Goal: Information Seeking & Learning: Check status

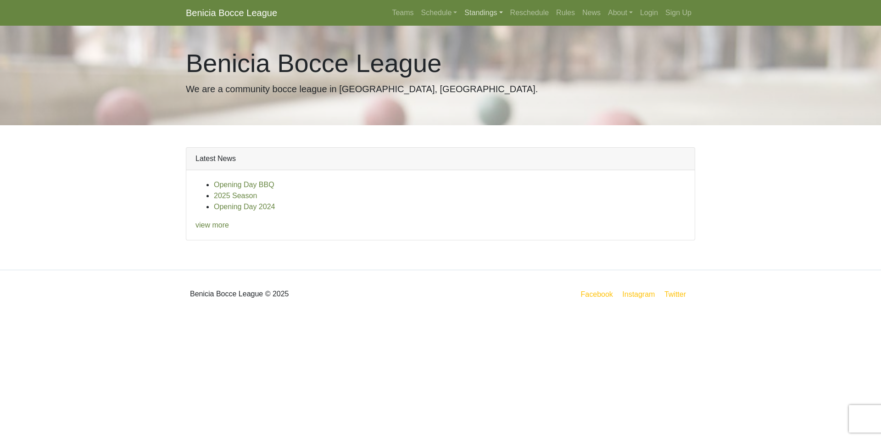
drag, startPoint x: 0, startPoint y: 0, endPoint x: 490, endPoint y: 11, distance: 490.3
click at [490, 11] on link "Standings" at bounding box center [483, 13] width 45 height 18
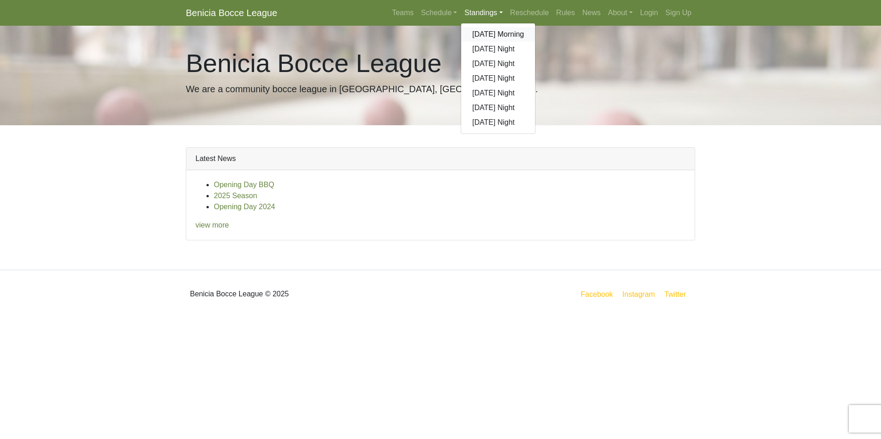
click at [496, 35] on link "[DATE] Morning" at bounding box center [498, 34] width 74 height 15
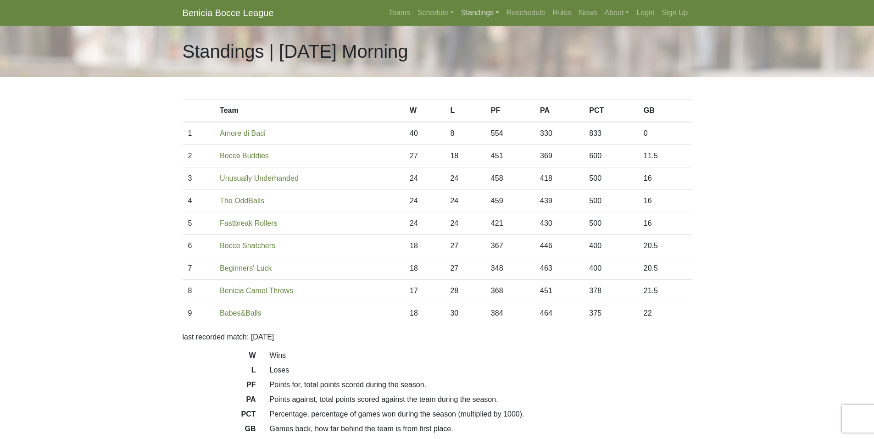
click at [487, 13] on link "Standings" at bounding box center [480, 13] width 45 height 18
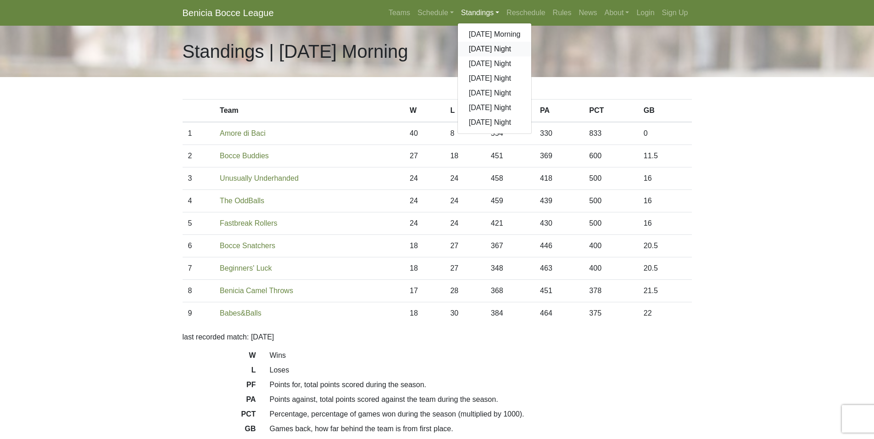
click at [483, 47] on link "[DATE] Night" at bounding box center [495, 49] width 74 height 15
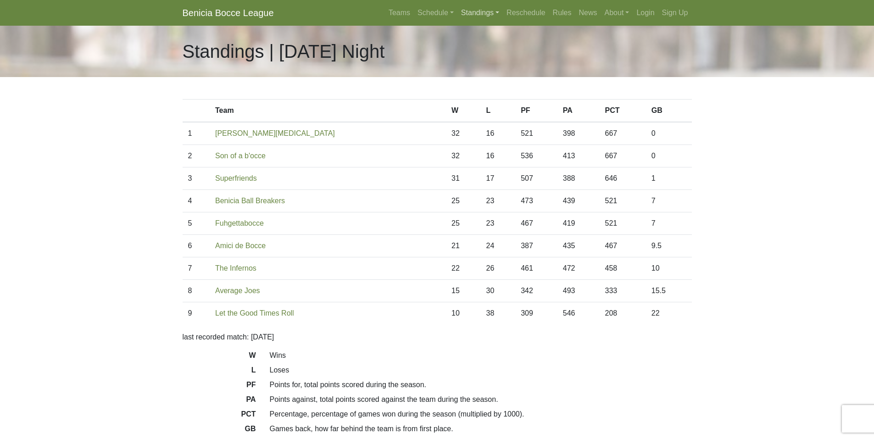
click at [470, 12] on link "Standings" at bounding box center [480, 13] width 45 height 18
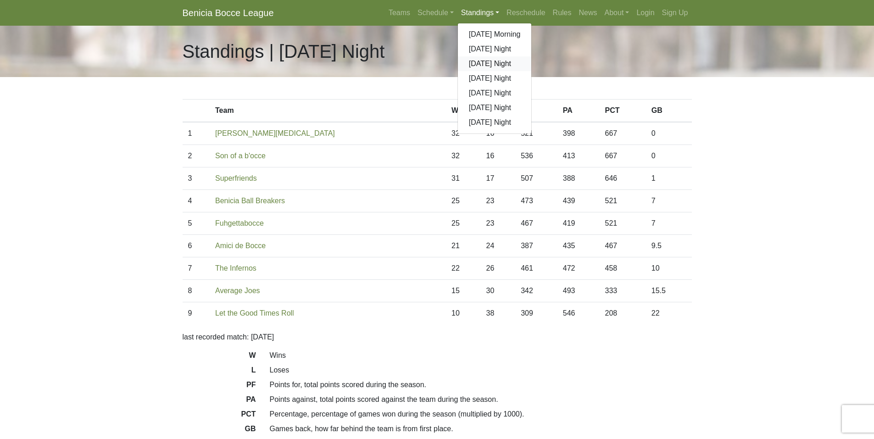
click at [486, 62] on link "[DATE] Night" at bounding box center [495, 63] width 74 height 15
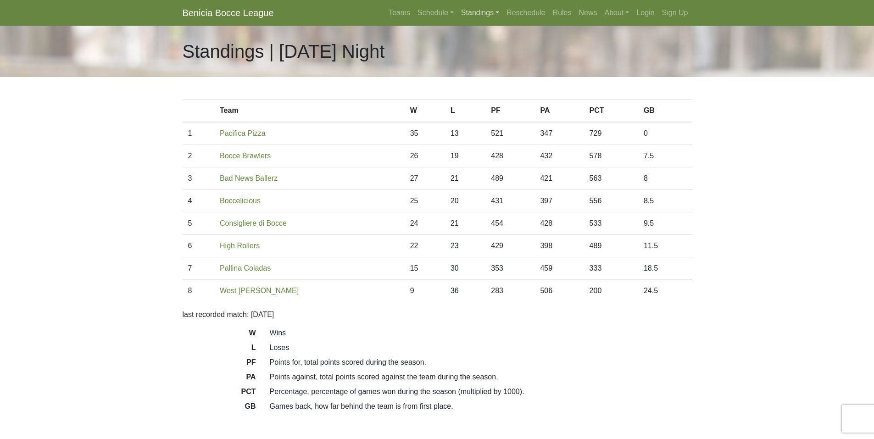
click at [476, 13] on link "Standings" at bounding box center [480, 13] width 45 height 18
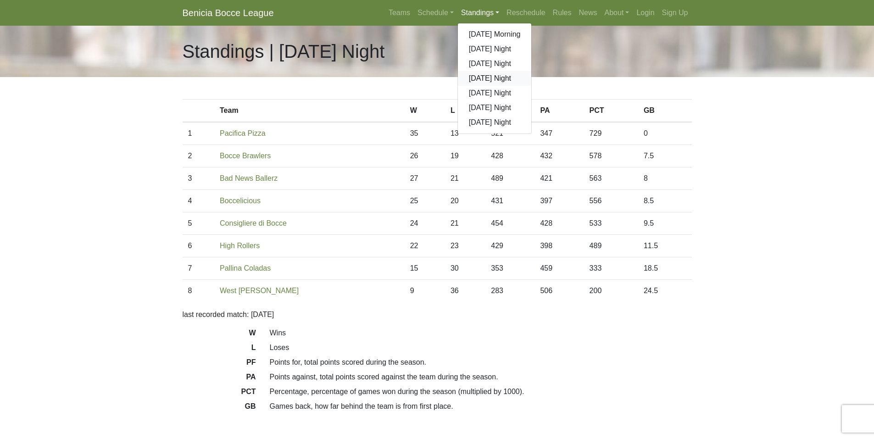
click at [483, 78] on link "[DATE] Night" at bounding box center [495, 78] width 74 height 15
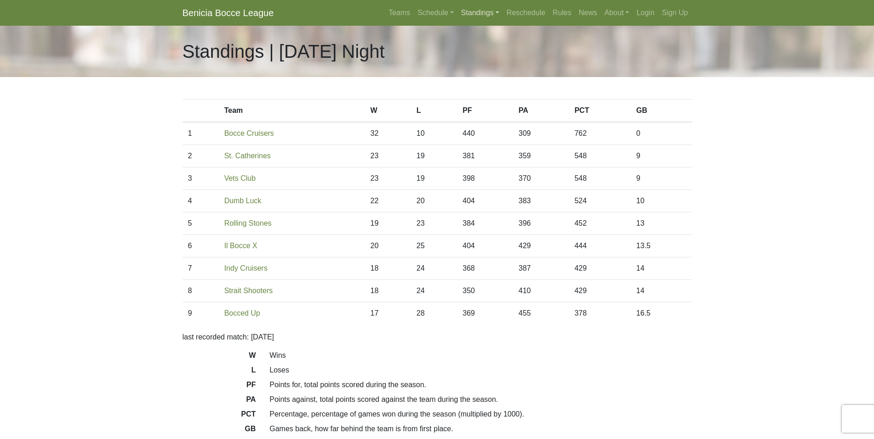
click at [481, 12] on link "Standings" at bounding box center [480, 13] width 45 height 18
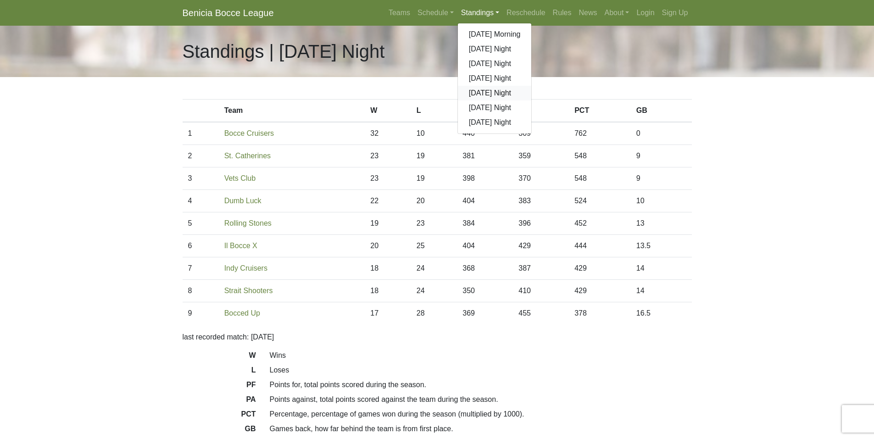
click at [496, 92] on link "[DATE] Night" at bounding box center [495, 93] width 74 height 15
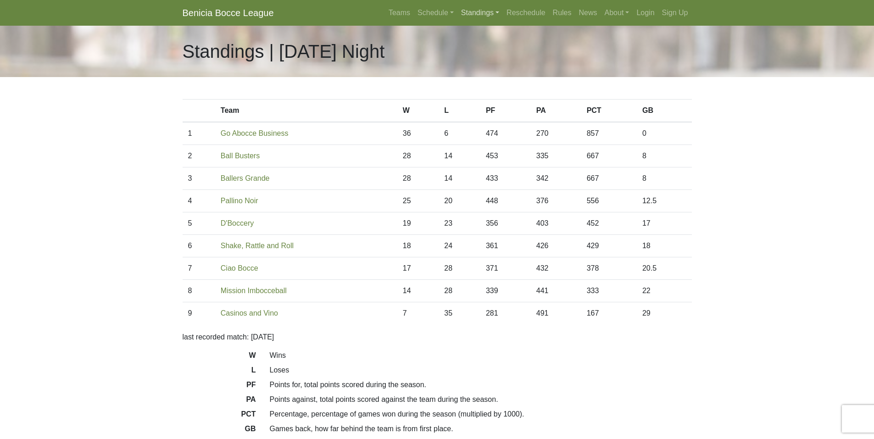
click at [490, 10] on link "Standings" at bounding box center [480, 13] width 45 height 18
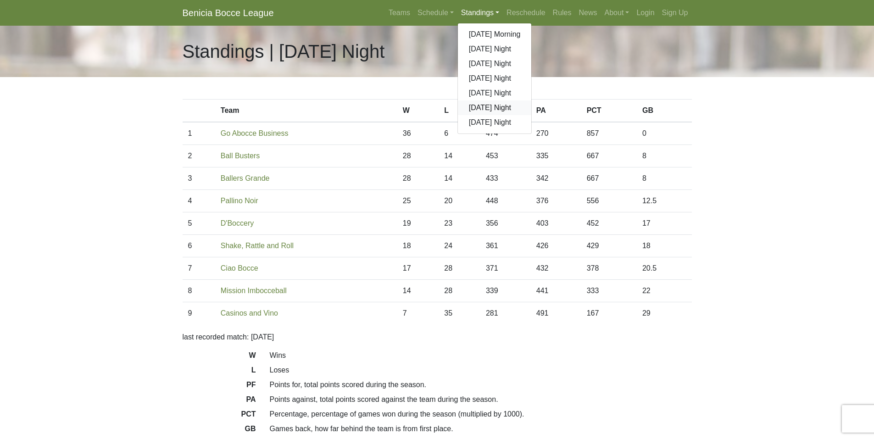
click at [493, 105] on link "[DATE] Night" at bounding box center [495, 108] width 74 height 15
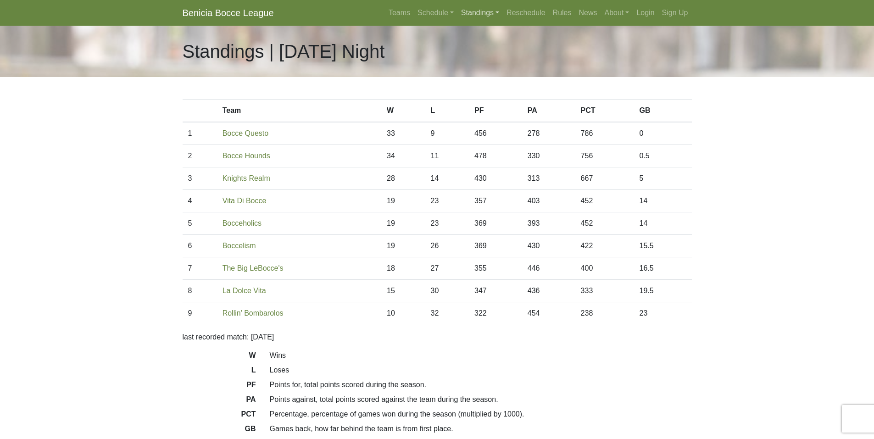
click at [481, 10] on link "Standings" at bounding box center [480, 13] width 45 height 18
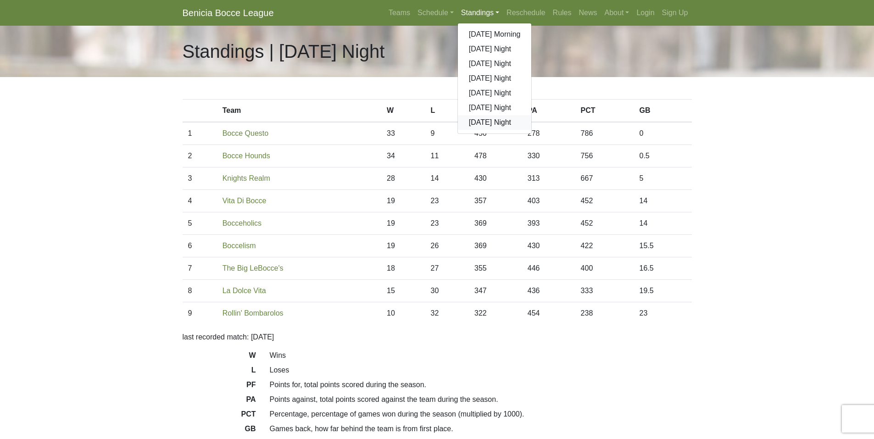
click at [500, 125] on link "[DATE] Night" at bounding box center [495, 122] width 74 height 15
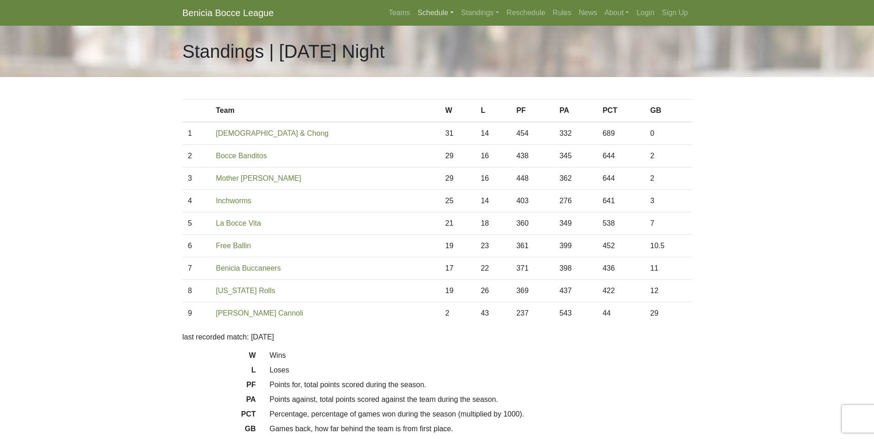
click at [442, 11] on link "Schedule" at bounding box center [436, 13] width 44 height 18
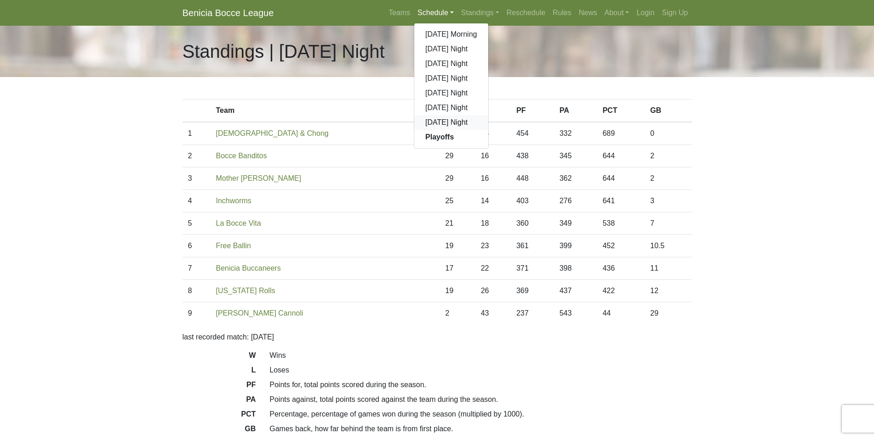
click at [450, 118] on link "[DATE] Night" at bounding box center [451, 122] width 74 height 15
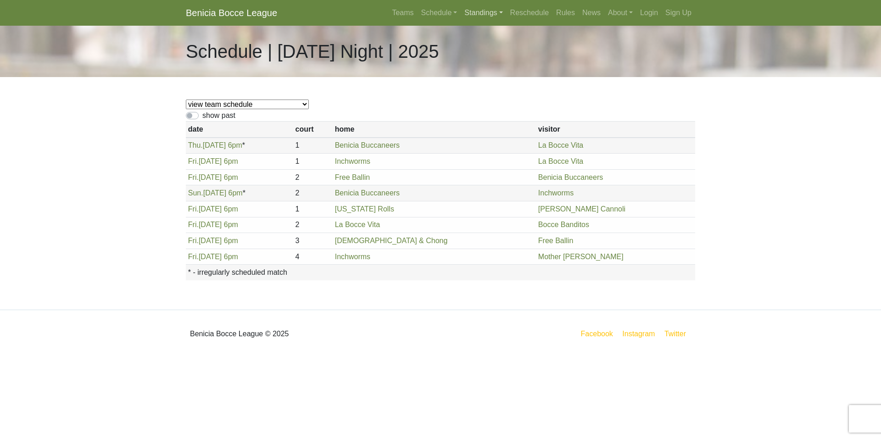
click at [481, 14] on link "Standings" at bounding box center [483, 13] width 45 height 18
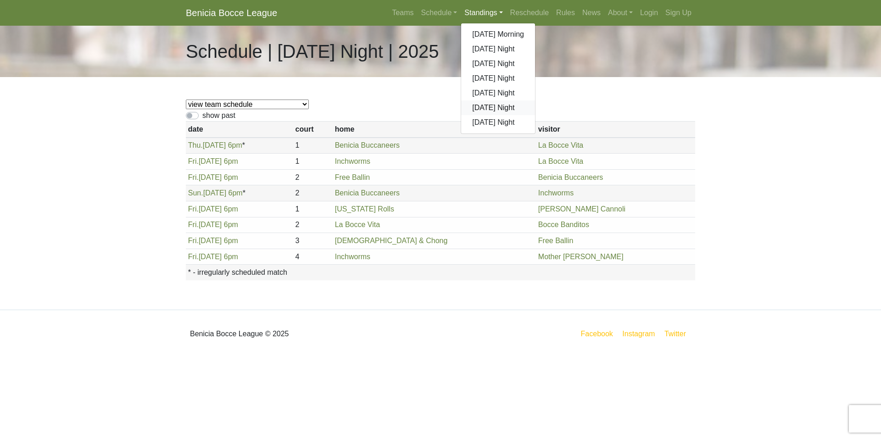
click at [481, 107] on link "[DATE] Night" at bounding box center [498, 108] width 74 height 15
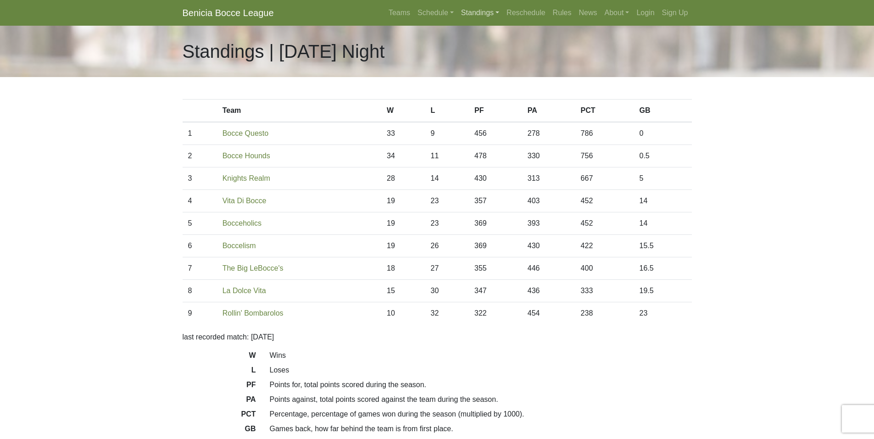
click at [484, 13] on link "Standings" at bounding box center [480, 13] width 45 height 18
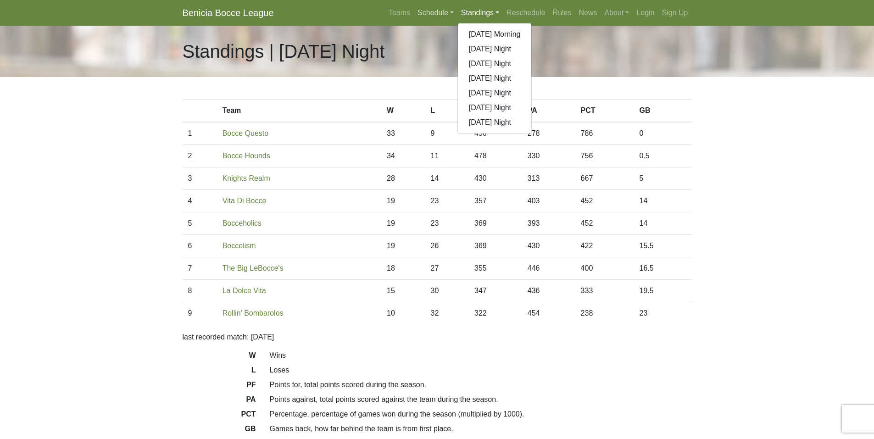
click at [441, 12] on link "Schedule" at bounding box center [436, 13] width 44 height 18
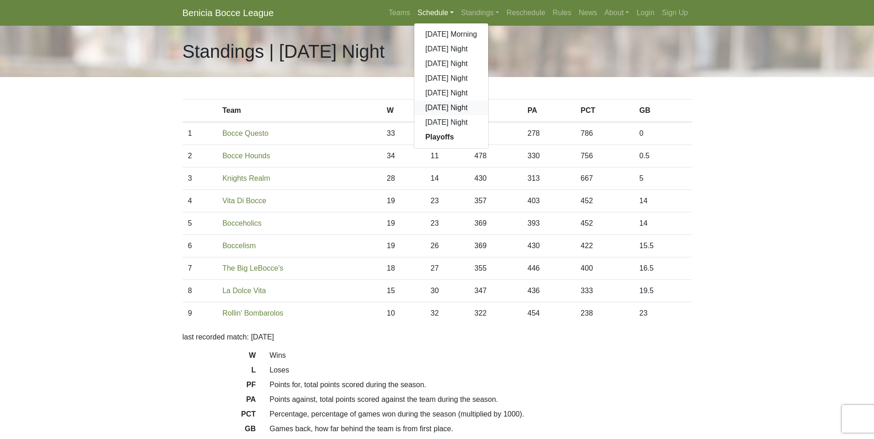
click at [435, 108] on link "[DATE] Night" at bounding box center [451, 108] width 74 height 15
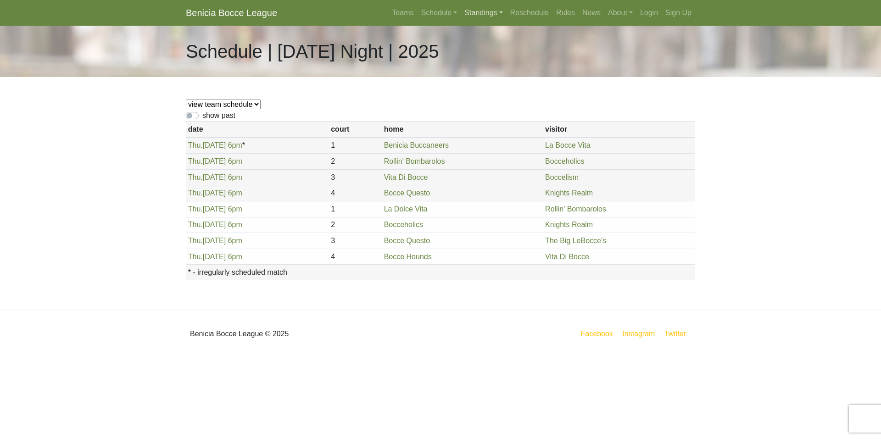
click at [477, 11] on link "Standings" at bounding box center [483, 13] width 45 height 18
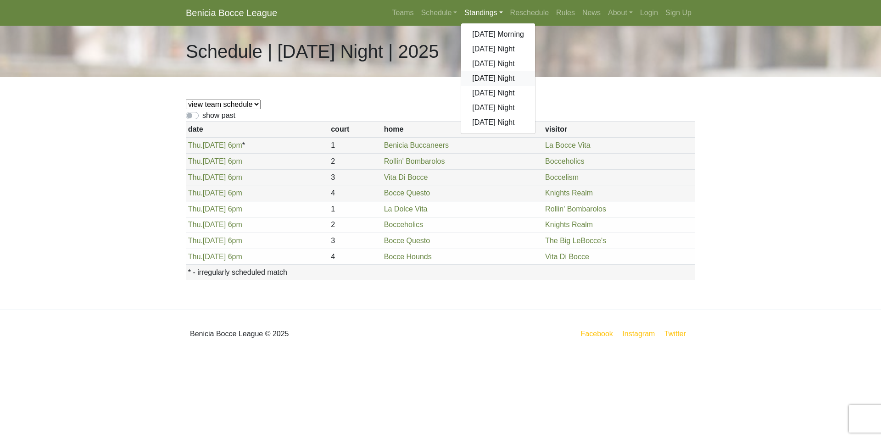
click at [479, 81] on link "[DATE] Night" at bounding box center [498, 78] width 74 height 15
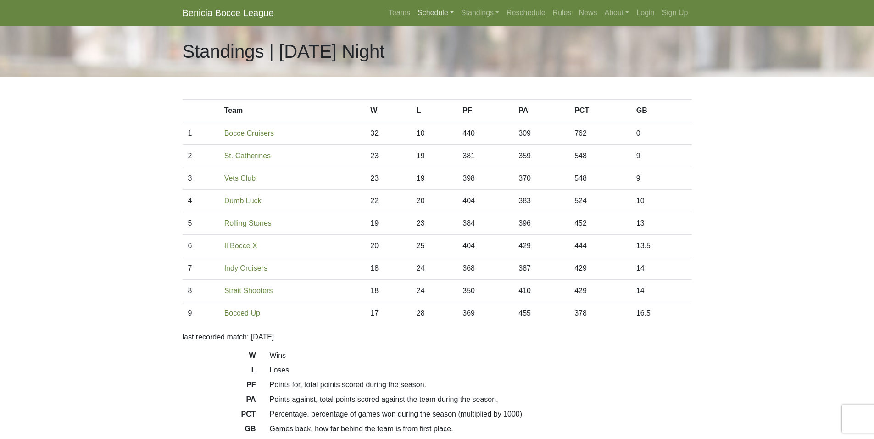
click at [437, 10] on link "Schedule" at bounding box center [436, 13] width 44 height 18
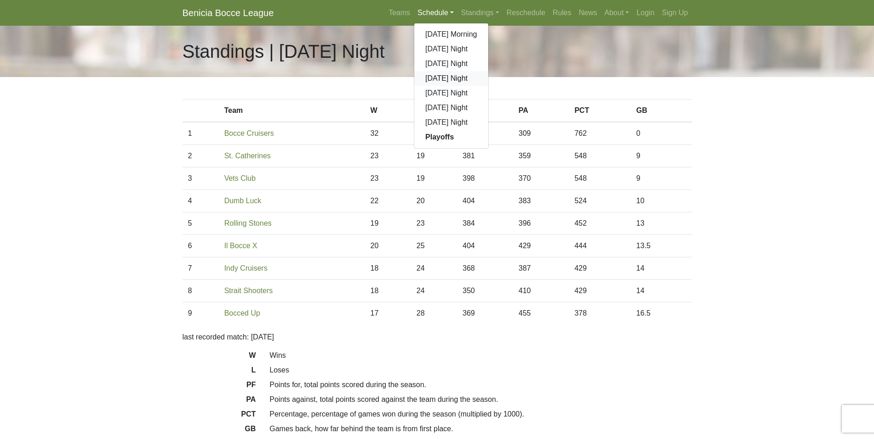
click at [426, 77] on link "[DATE] Night" at bounding box center [451, 78] width 74 height 15
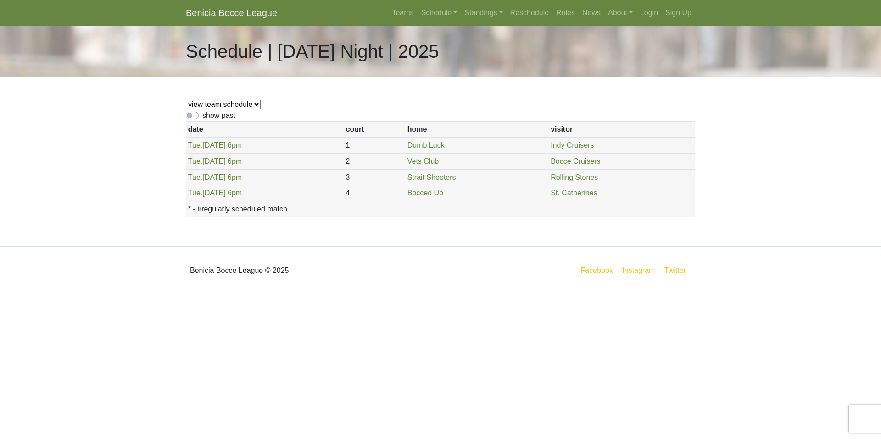
click at [210, 115] on label "show past" at bounding box center [218, 115] width 33 height 11
click at [208, 115] on input "show past" at bounding box center [205, 113] width 6 height 6
checkbox input "true"
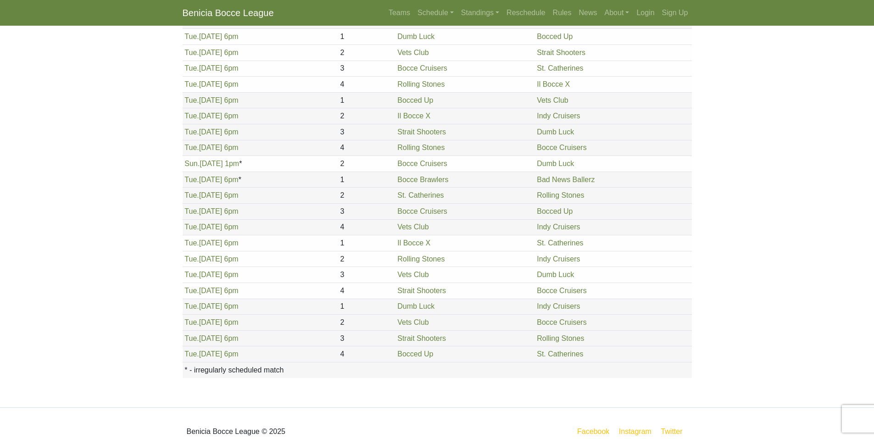
scroll to position [952, 0]
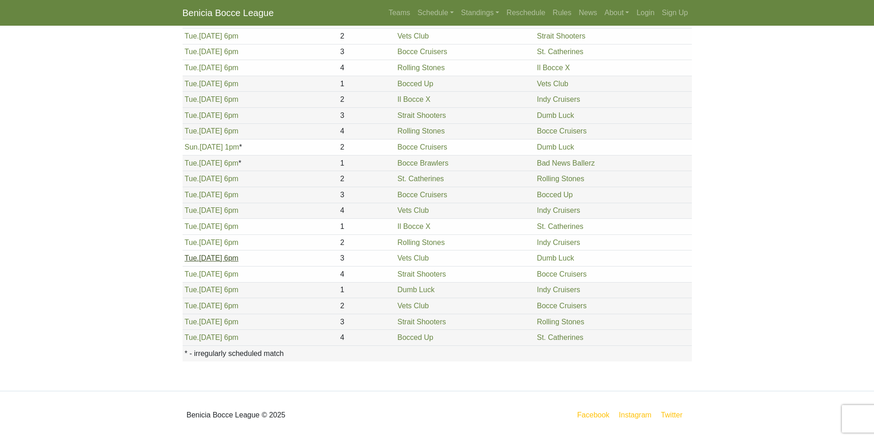
click at [201, 260] on link "Tue. 8/26, 6pm" at bounding box center [212, 258] width 54 height 8
click at [427, 11] on link "Schedule" at bounding box center [436, 13] width 44 height 18
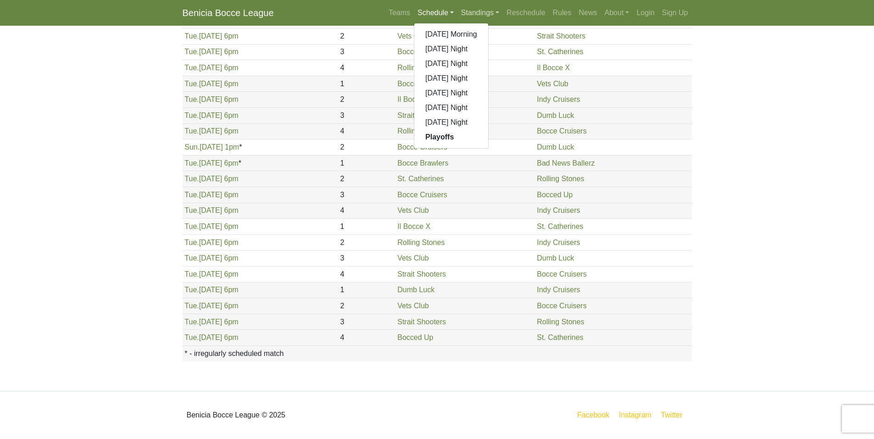
click at [474, 13] on link "Standings" at bounding box center [480, 13] width 45 height 18
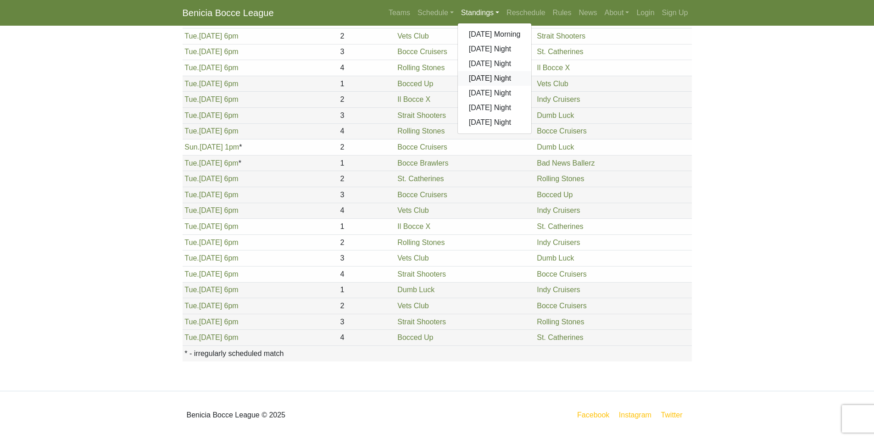
click at [483, 77] on link "[DATE] Night" at bounding box center [495, 78] width 74 height 15
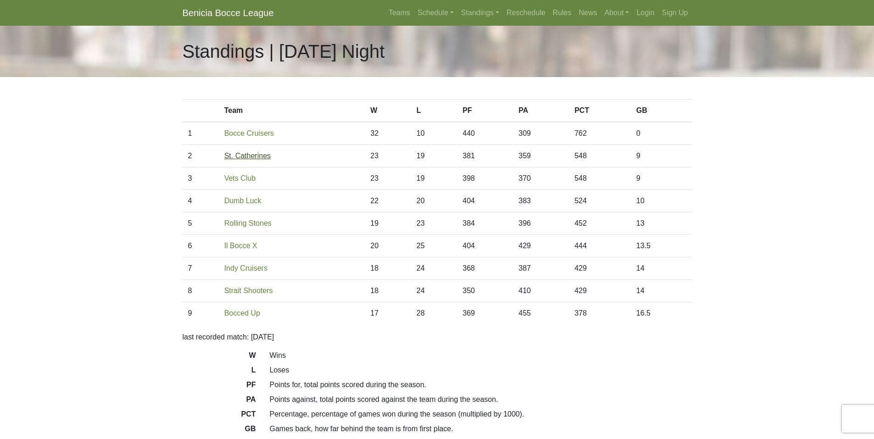
click at [246, 157] on link "St. Catherines" at bounding box center [247, 156] width 46 height 8
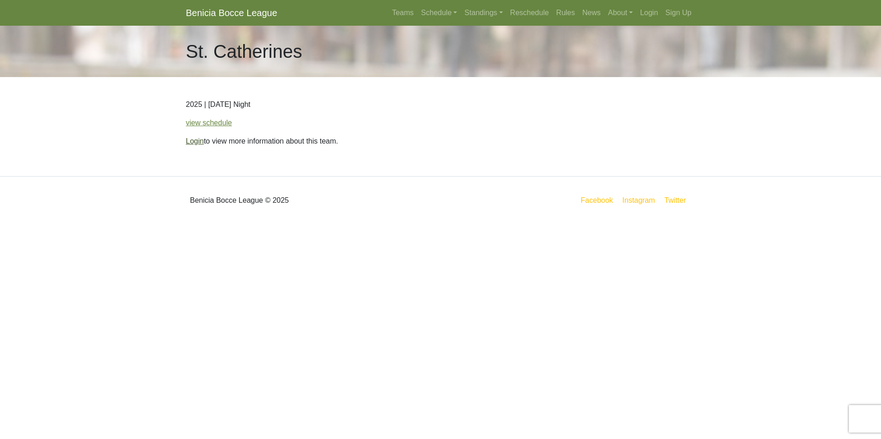
click at [192, 140] on link "Login" at bounding box center [195, 141] width 18 height 8
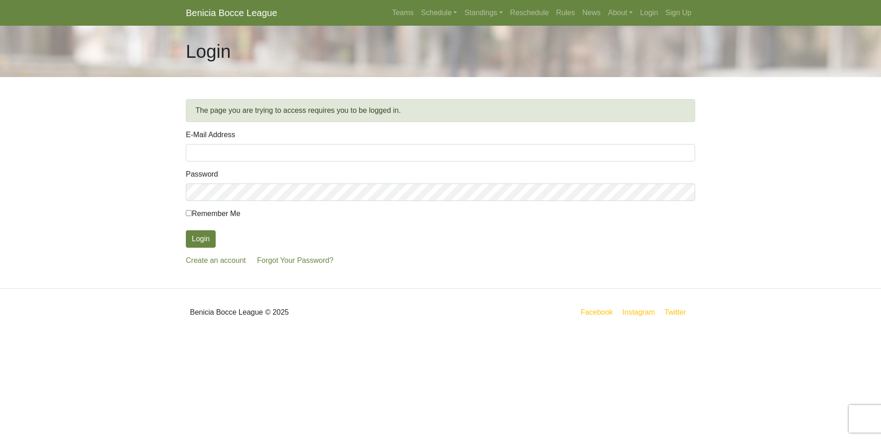
type input "[EMAIL_ADDRESS][DOMAIN_NAME]"
click at [201, 239] on button "Login" at bounding box center [201, 238] width 30 height 17
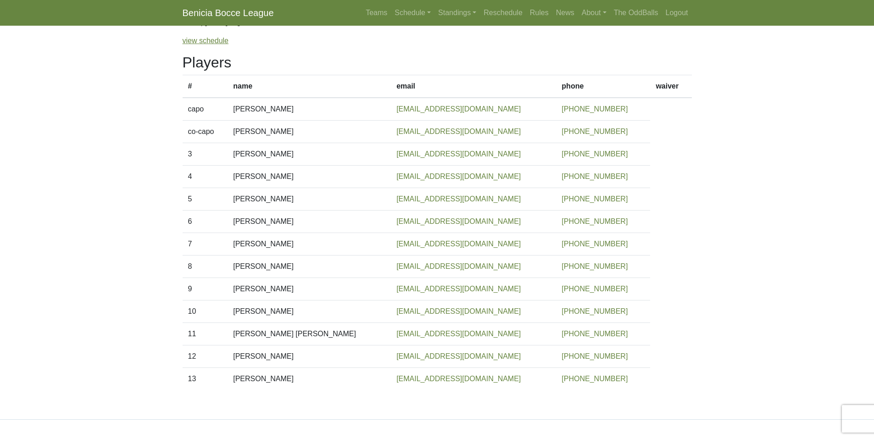
scroll to position [92, 0]
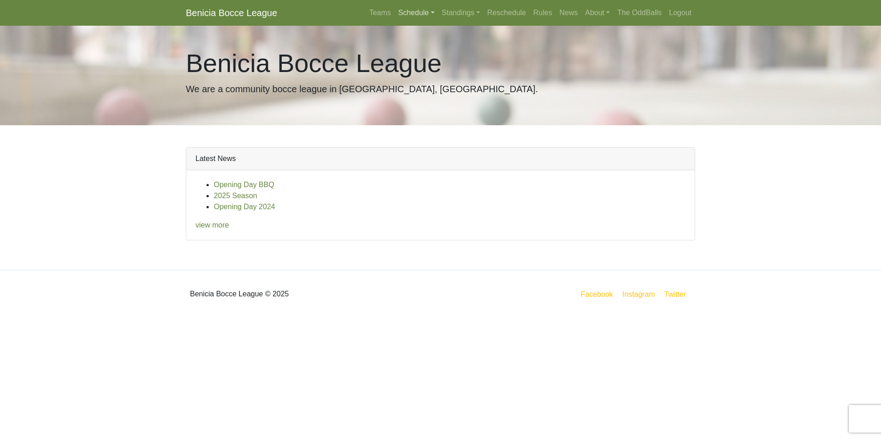
click at [425, 12] on link "Schedule" at bounding box center [417, 13] width 44 height 18
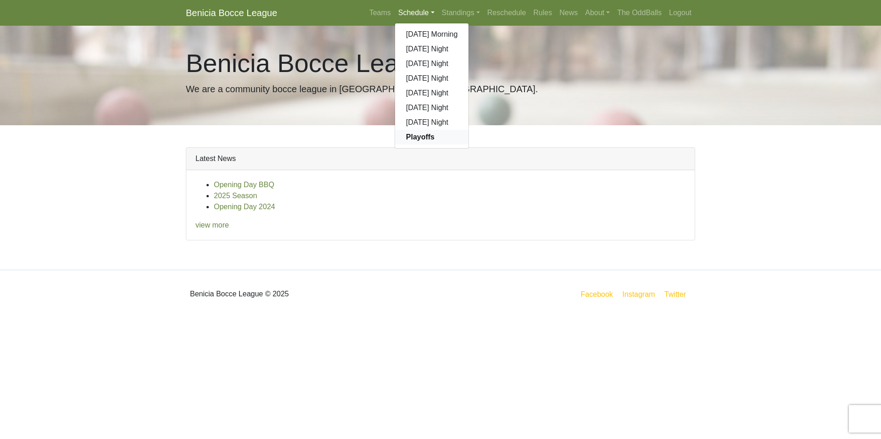
click at [414, 138] on strong "Playoffs" at bounding box center [420, 137] width 28 height 8
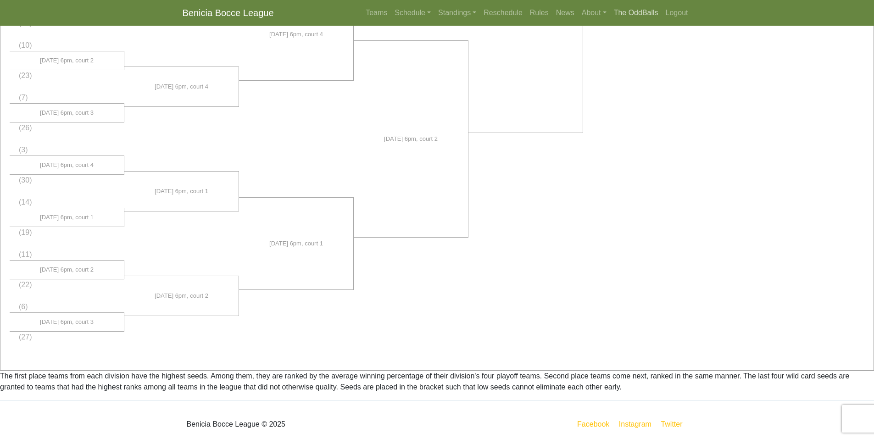
scroll to position [321, 0]
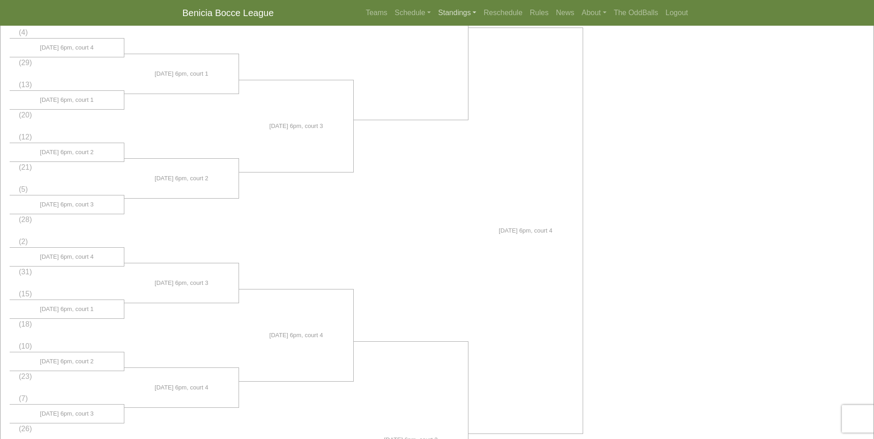
click at [456, 14] on link "Standings" at bounding box center [457, 13] width 45 height 18
click at [464, 76] on link "[DATE] Night" at bounding box center [472, 78] width 74 height 15
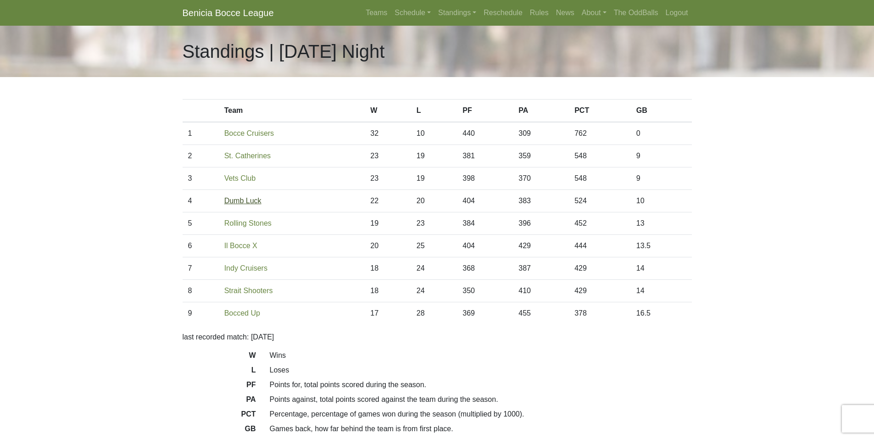
click at [243, 200] on link "Dumb Luck" at bounding box center [242, 201] width 37 height 8
click at [253, 200] on link "Dumb Luck" at bounding box center [242, 201] width 37 height 8
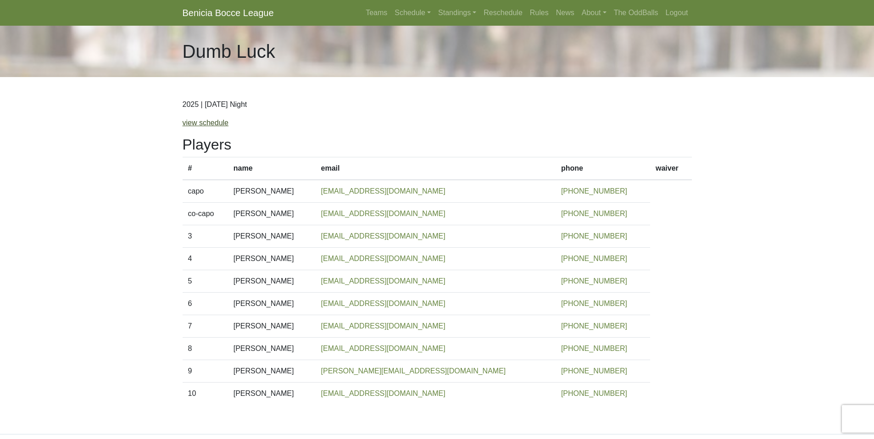
click at [218, 122] on link "view schedule" at bounding box center [206, 123] width 46 height 8
click at [218, 123] on link "view schedule" at bounding box center [206, 123] width 46 height 8
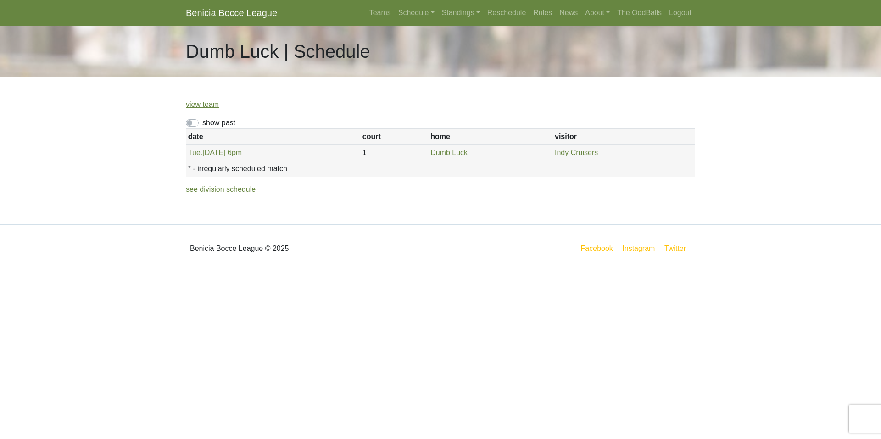
click at [202, 123] on label "show past" at bounding box center [218, 123] width 33 height 11
click at [202, 123] on input "show past" at bounding box center [205, 121] width 6 height 6
checkbox input "true"
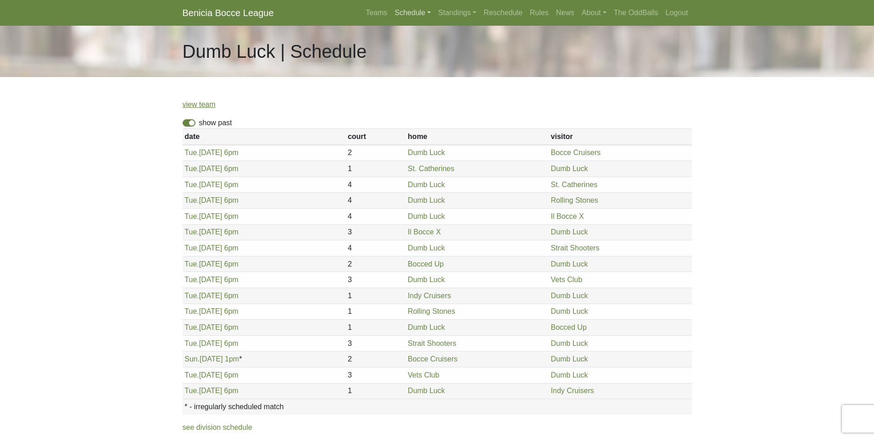
click at [404, 8] on link "Schedule" at bounding box center [413, 13] width 44 height 18
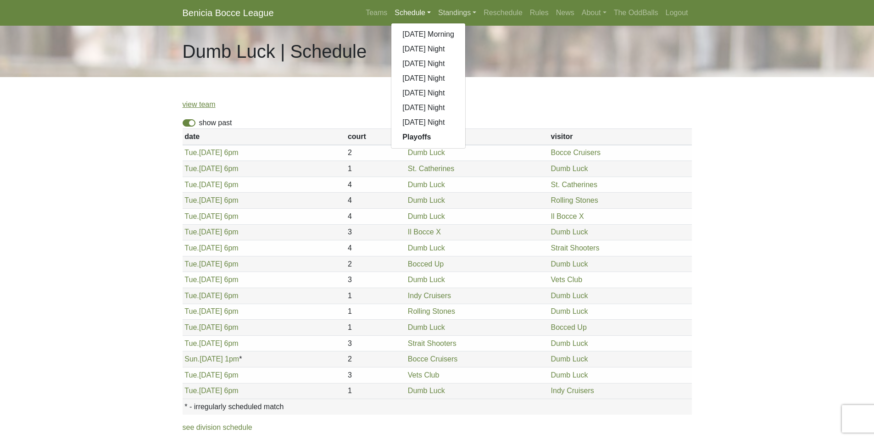
click at [451, 15] on link "Standings" at bounding box center [457, 13] width 45 height 18
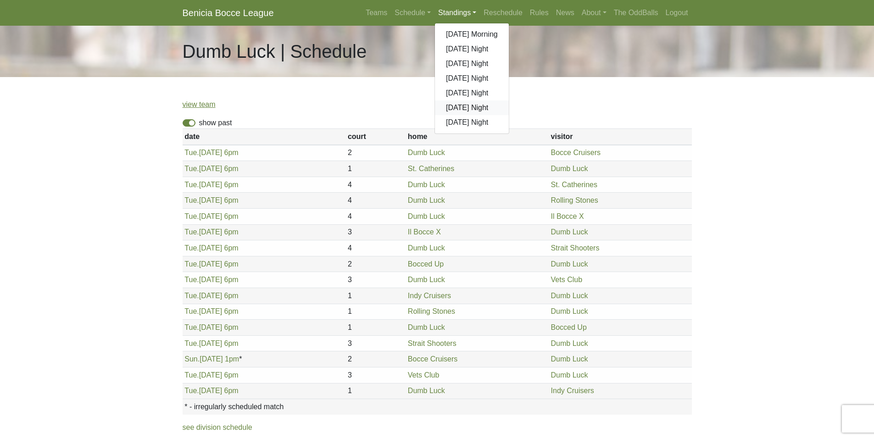
click at [465, 110] on link "[DATE] Night" at bounding box center [472, 108] width 74 height 15
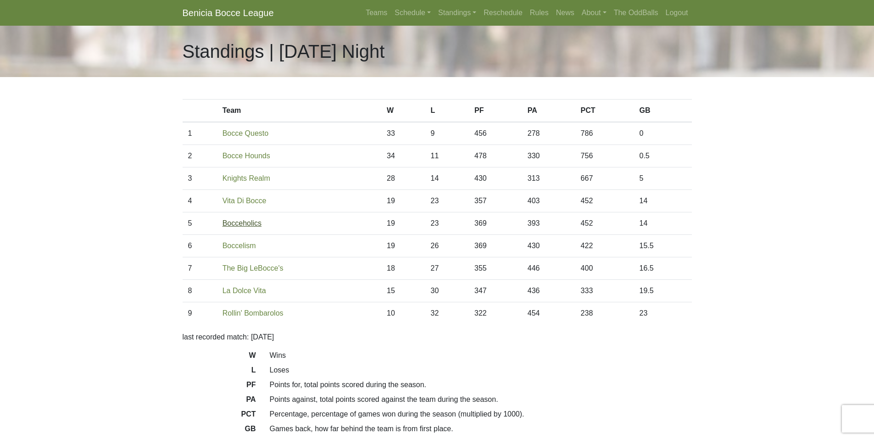
click at [241, 225] on link "Bocceholics" at bounding box center [242, 223] width 39 height 8
click at [257, 199] on link "Vita Di Bocce" at bounding box center [245, 201] width 44 height 8
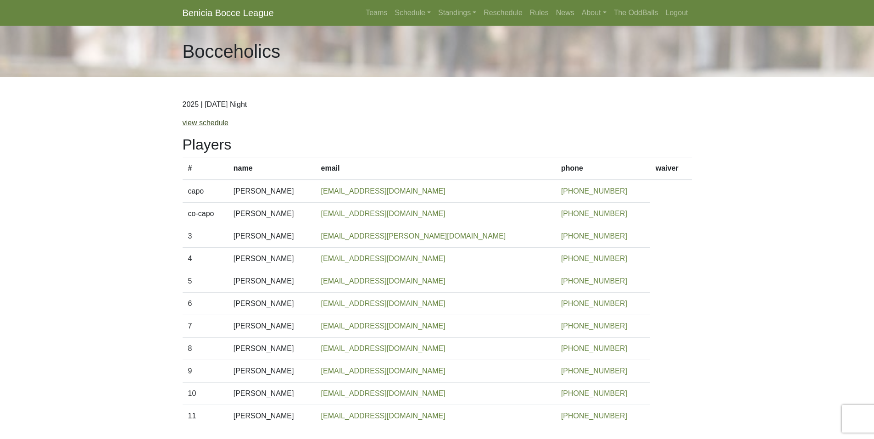
click at [208, 121] on link "view schedule" at bounding box center [206, 123] width 46 height 8
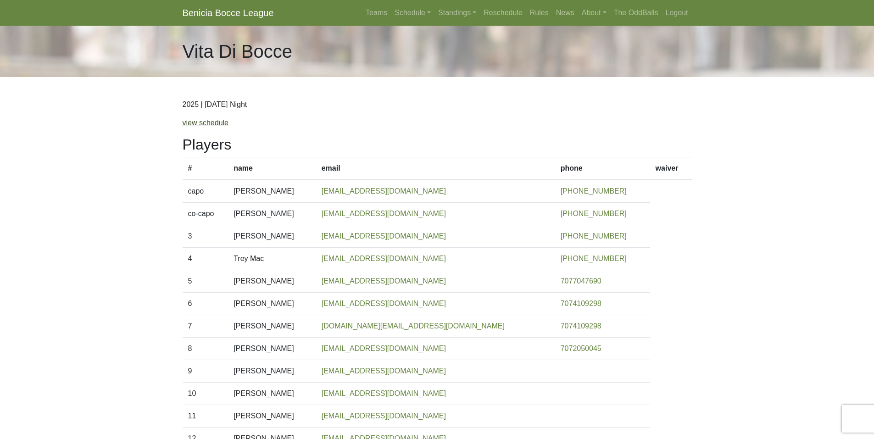
click at [207, 126] on link "view schedule" at bounding box center [206, 123] width 46 height 8
